Goal: Transaction & Acquisition: Purchase product/service

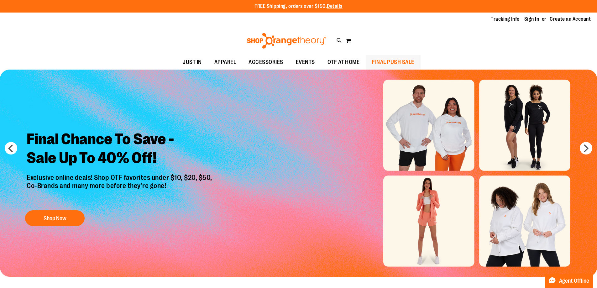
click at [391, 59] on span "FINAL PUSH SALE" at bounding box center [393, 62] width 42 height 14
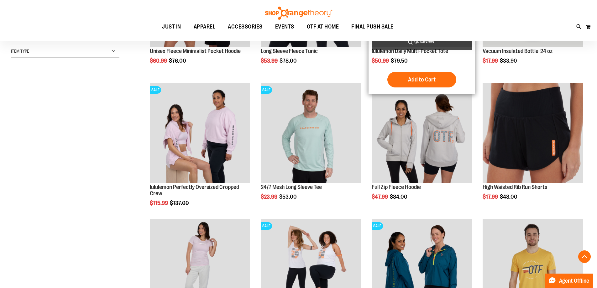
scroll to position [188, 0]
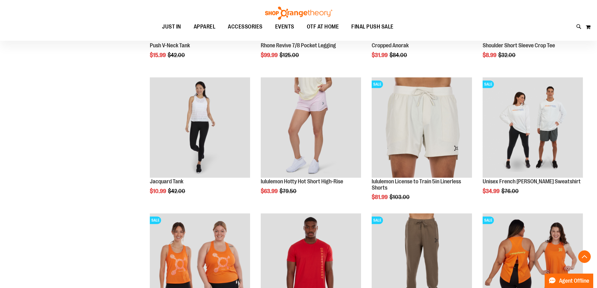
scroll to position [595, 0]
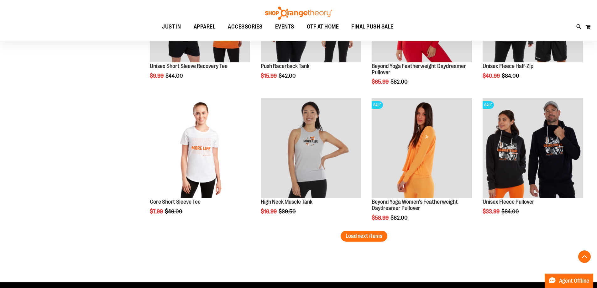
scroll to position [1128, 0]
